Goal: Task Accomplishment & Management: Use online tool/utility

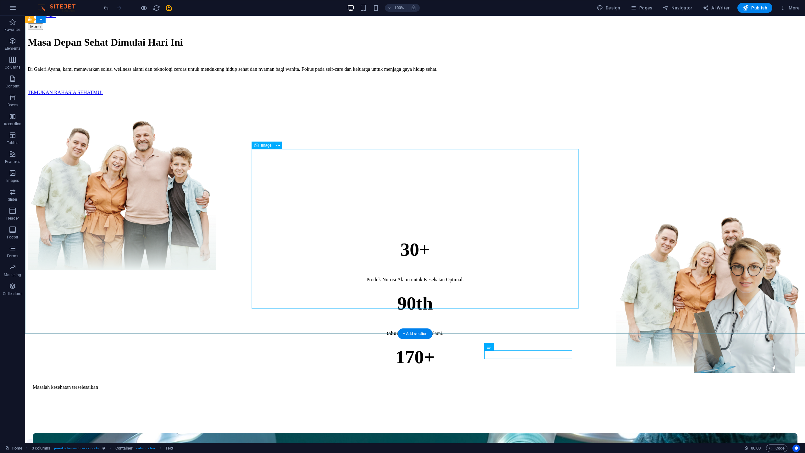
scroll to position [60, 0]
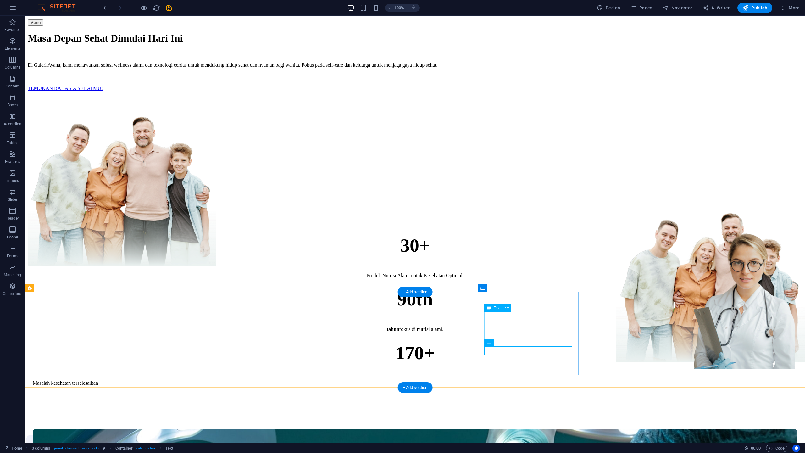
click at [535, 342] on div "170+" at bounding box center [415, 353] width 765 height 22
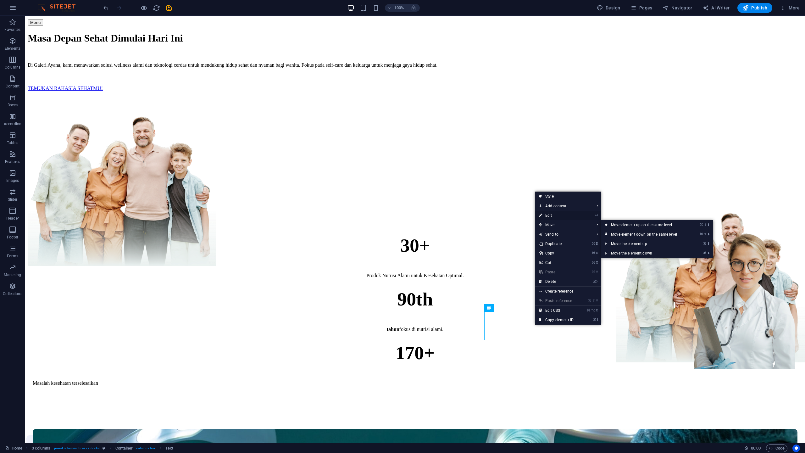
click at [546, 215] on link "⏎ Edit" at bounding box center [556, 215] width 42 height 9
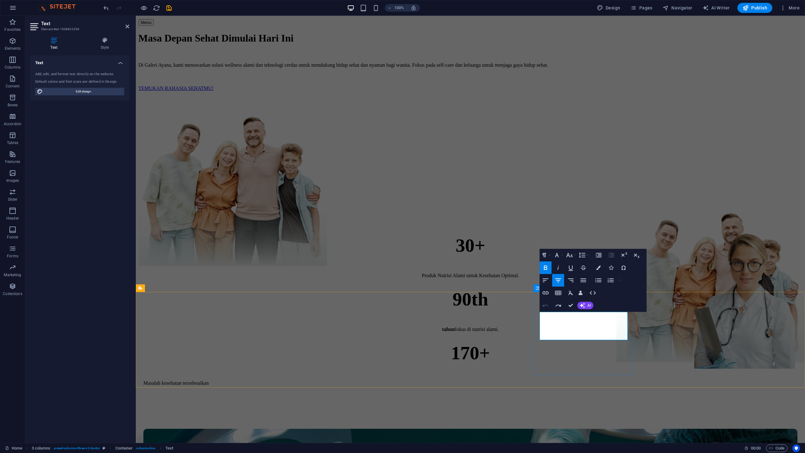
click at [490, 342] on strong "170+" at bounding box center [470, 352] width 39 height 21
drag, startPoint x: 596, startPoint y: 320, endPoint x: 572, endPoint y: 322, distance: 24.3
click at [490, 342] on strong "170+" at bounding box center [470, 352] width 39 height 21
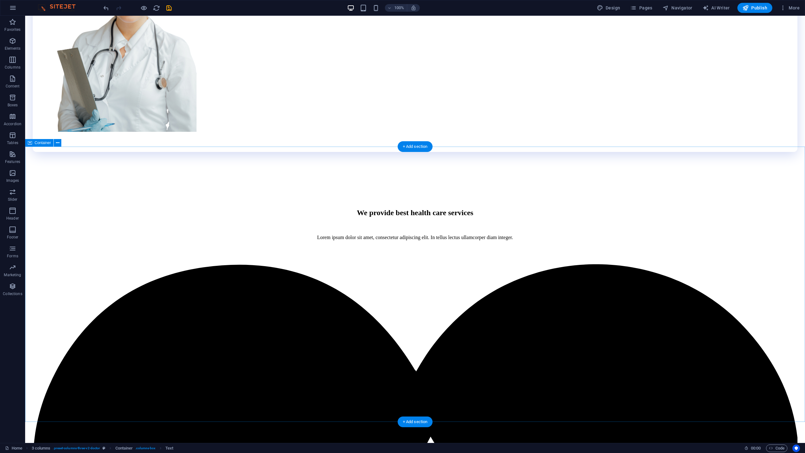
scroll to position [1550, 0]
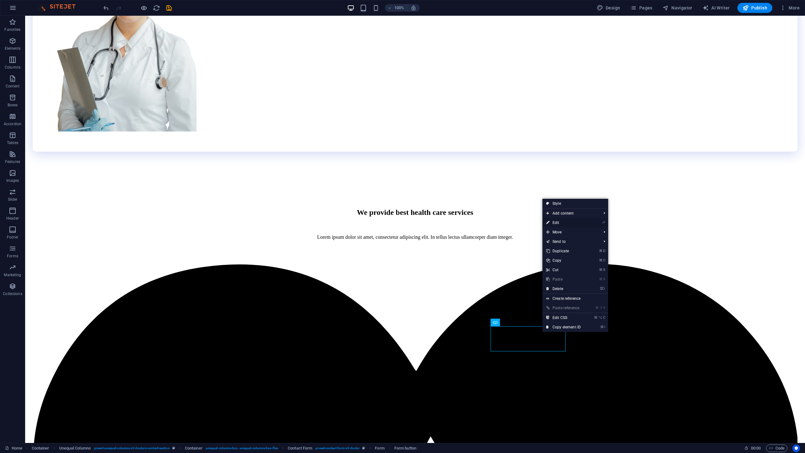
click at [557, 226] on link "⏎ Edit" at bounding box center [563, 222] width 42 height 9
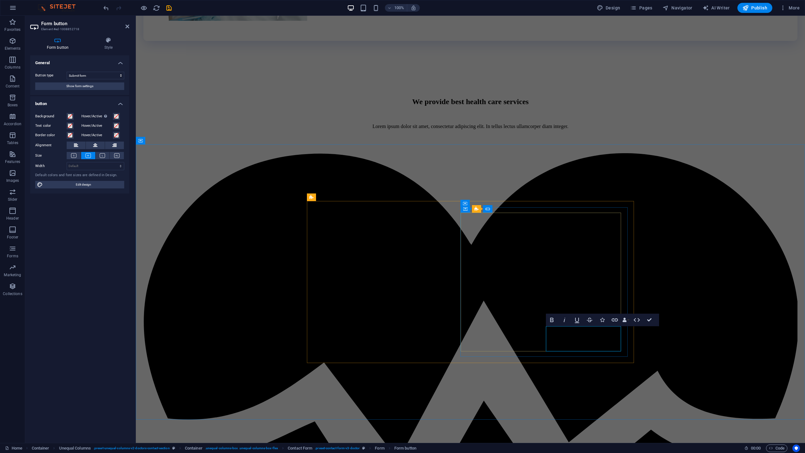
type button "Submit"
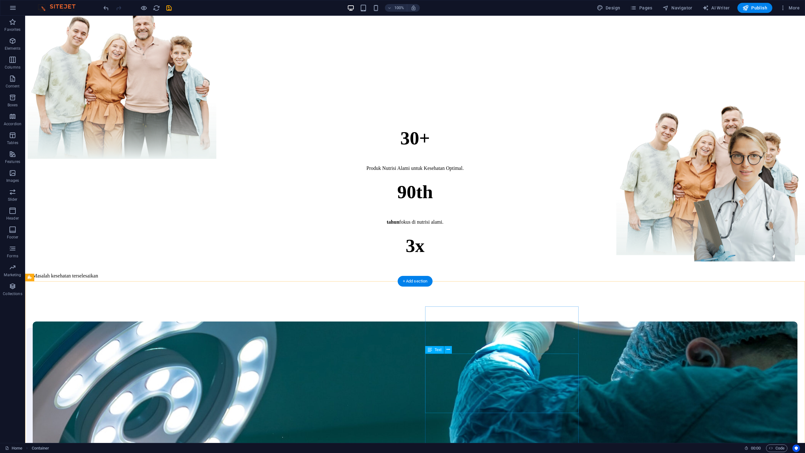
scroll to position [167, 0]
